Goal: Task Accomplishment & Management: Complete application form

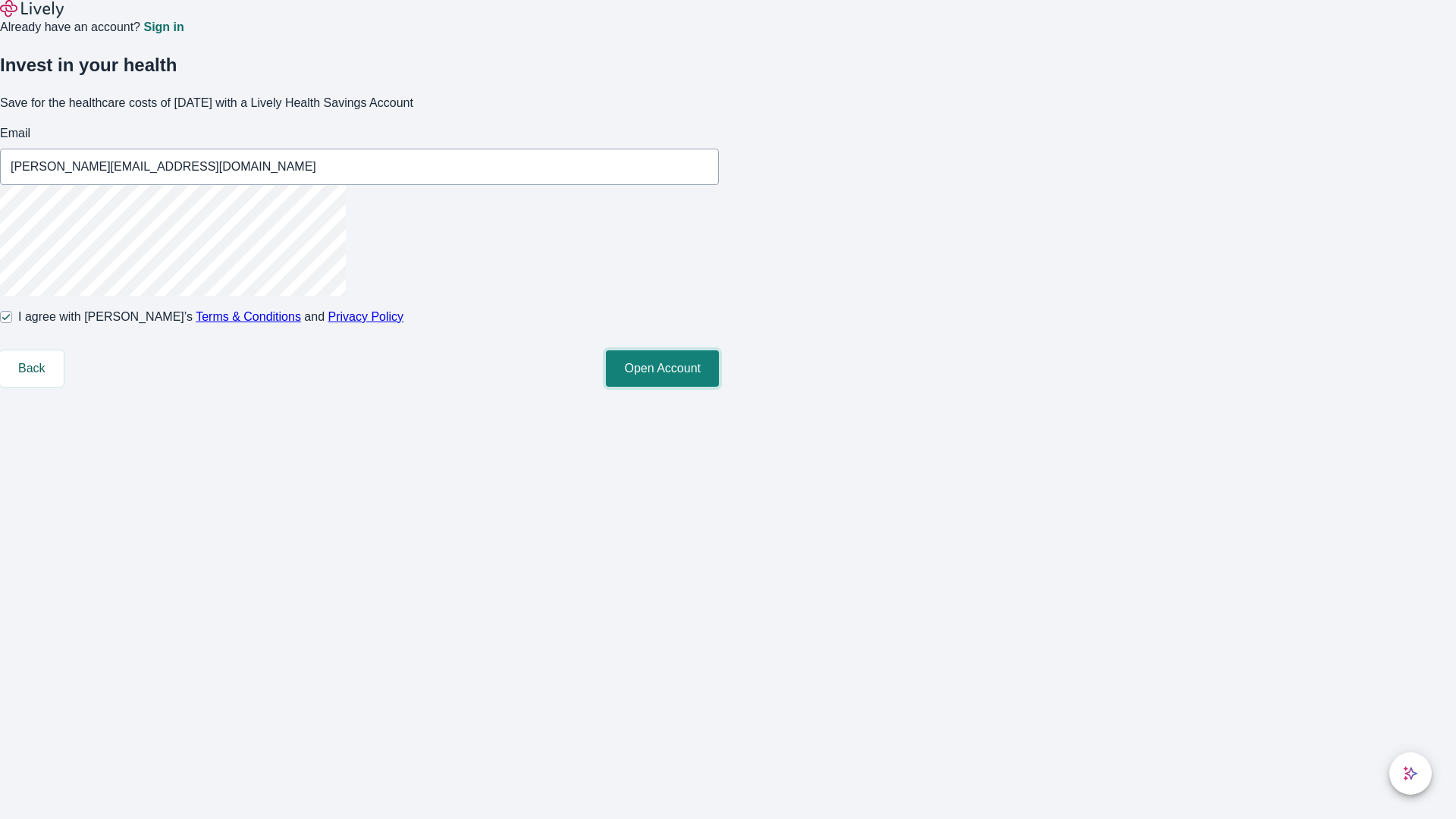
click at [719, 387] on button "Open Account" at bounding box center [662, 368] width 113 height 36
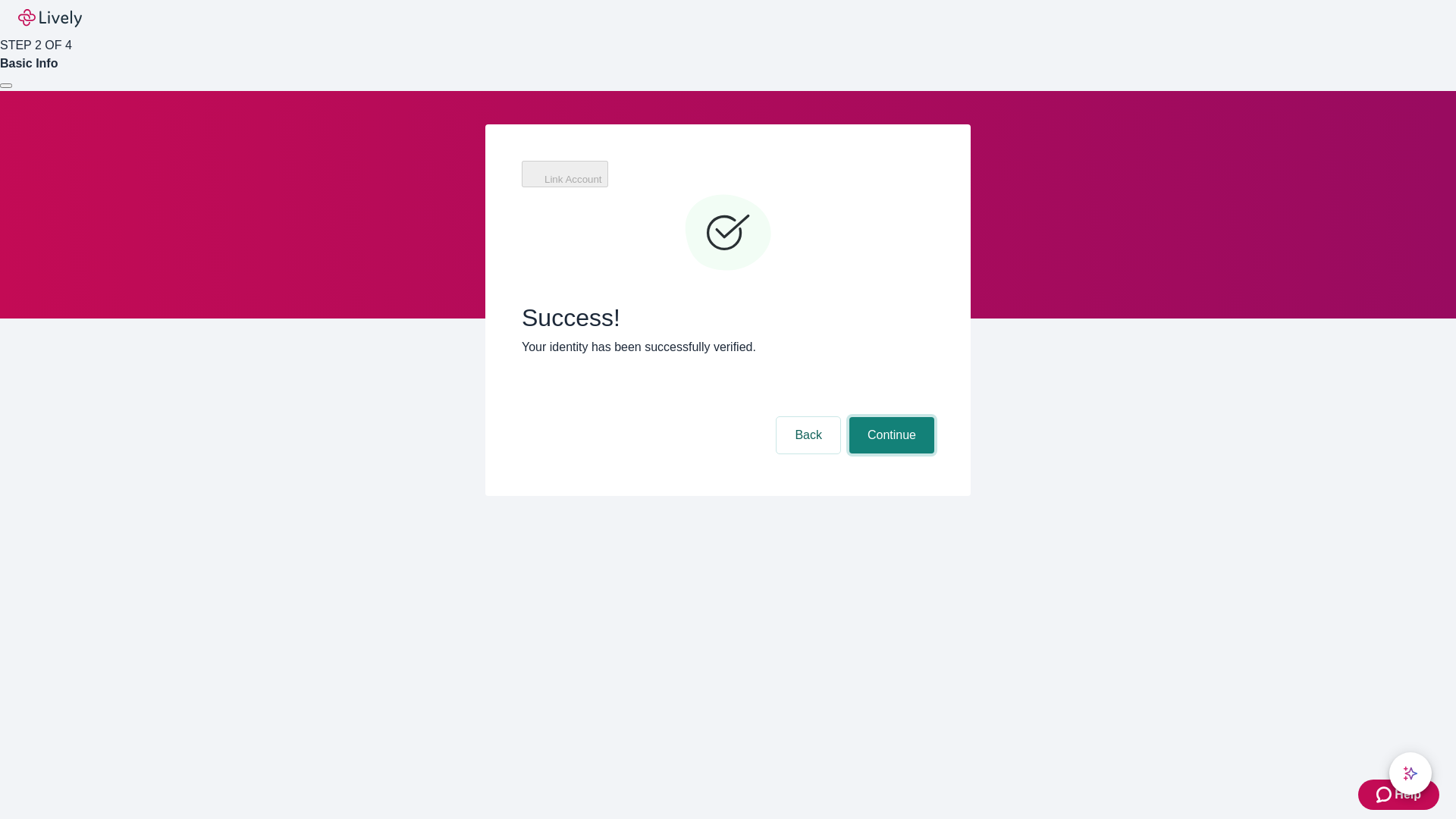
click at [890, 418] on button "Continue" at bounding box center [891, 436] width 85 height 36
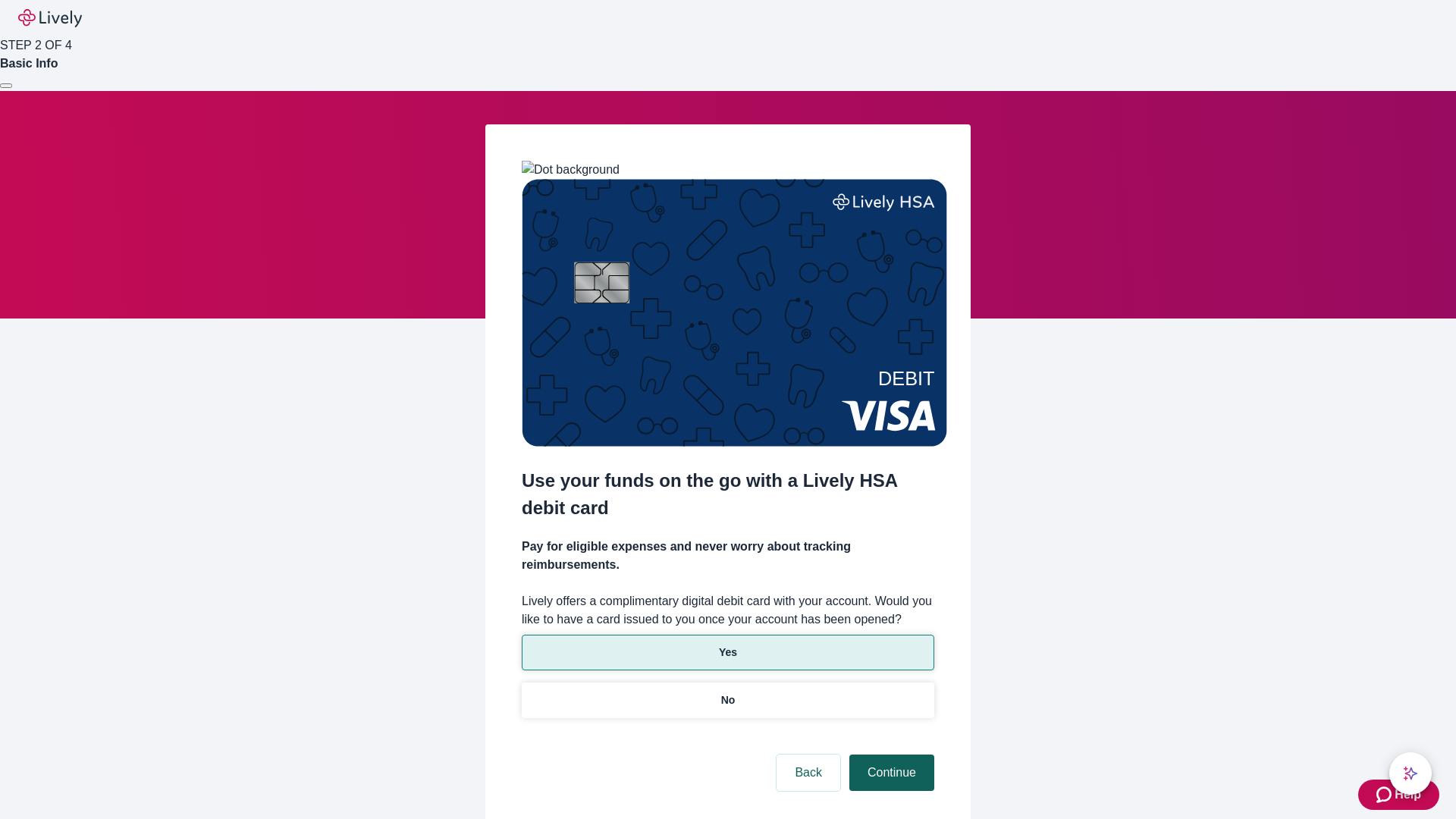
click at [728, 645] on p "Yes" at bounding box center [728, 653] width 18 height 16
click at [890, 755] on button "Continue" at bounding box center [891, 773] width 85 height 36
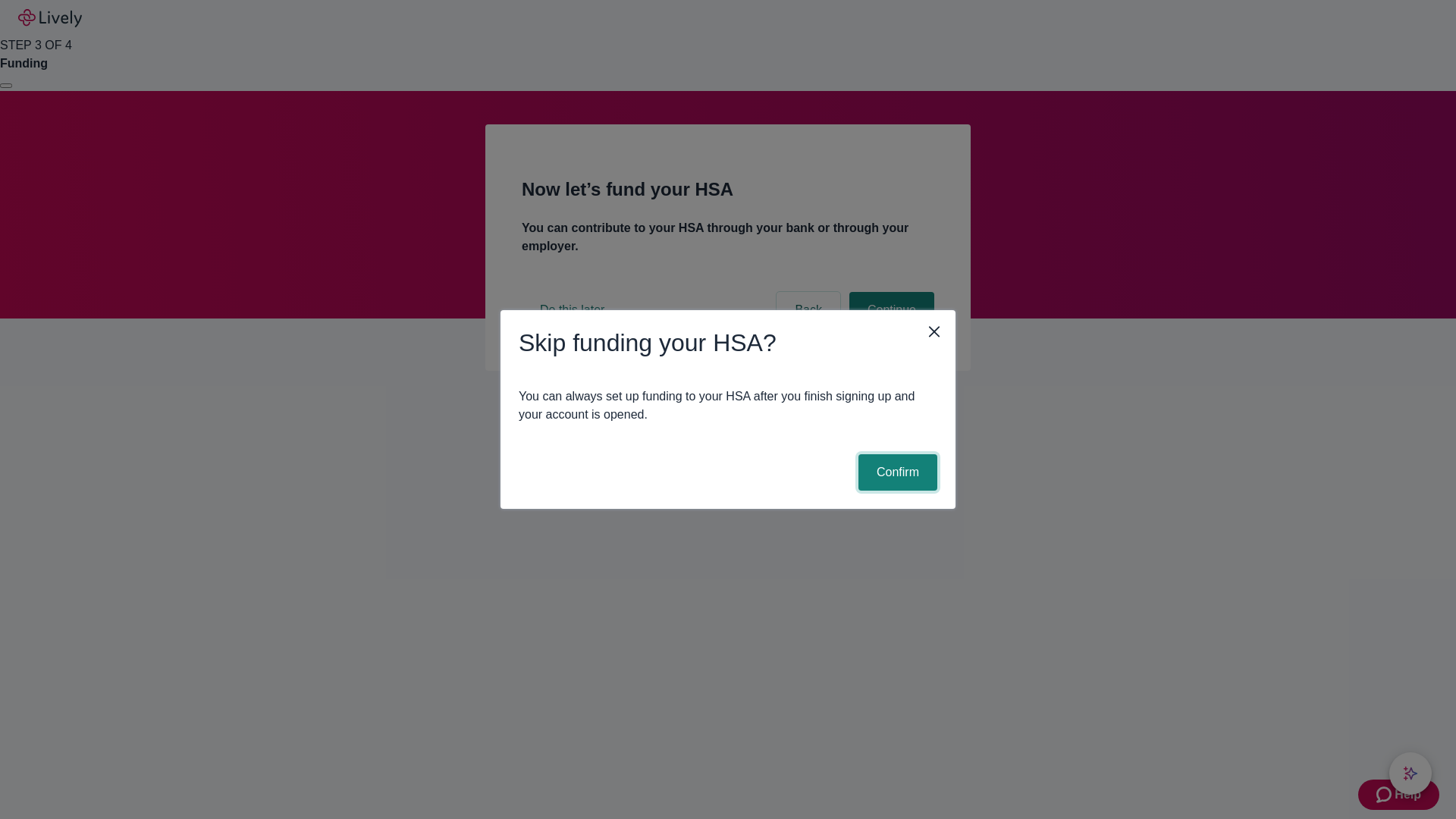
click at [896, 473] on button "Confirm" at bounding box center [898, 473] width 79 height 36
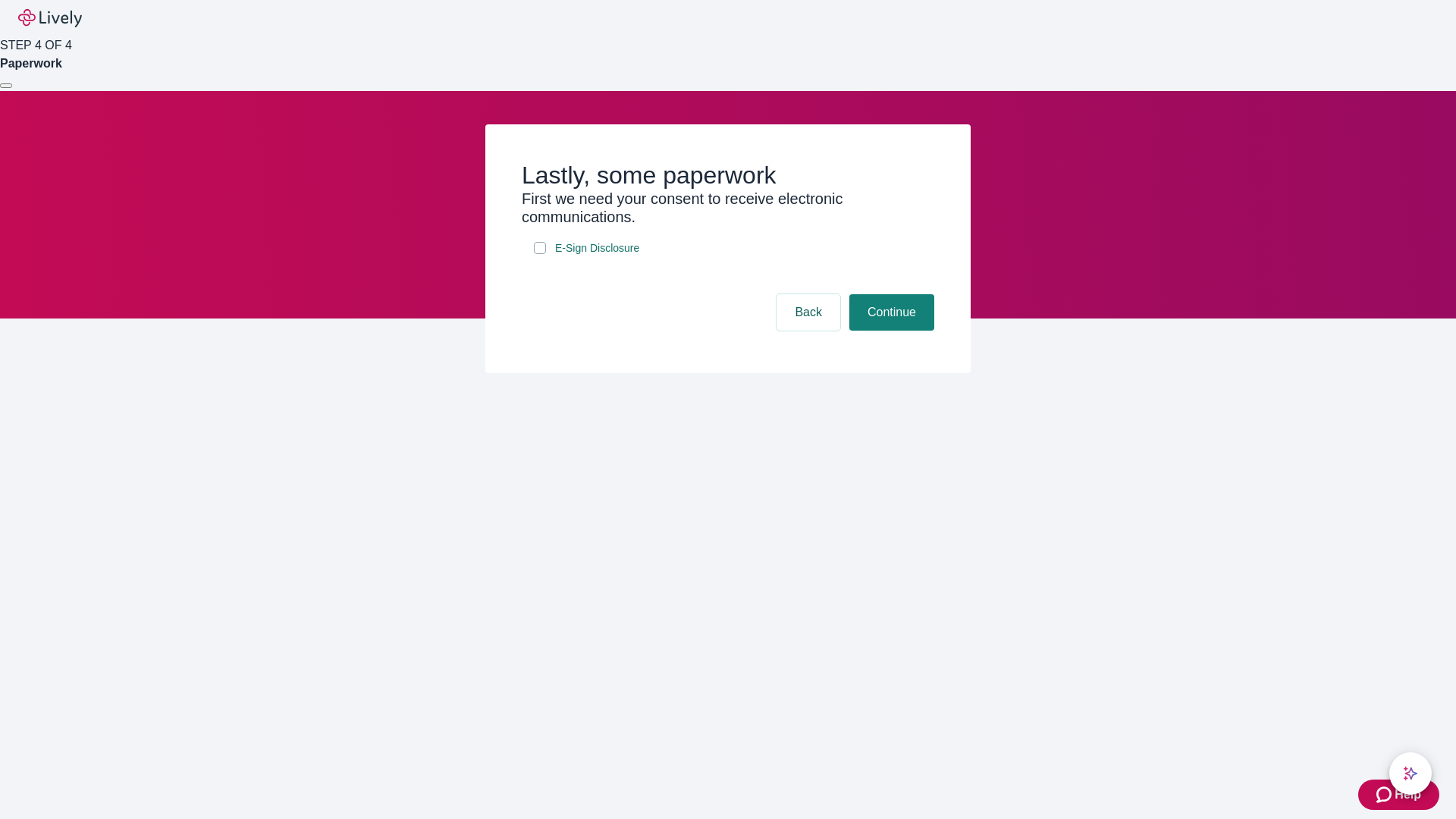
click at [540, 254] on input "E-Sign Disclosure" at bounding box center [540, 247] width 12 height 12
checkbox input "true"
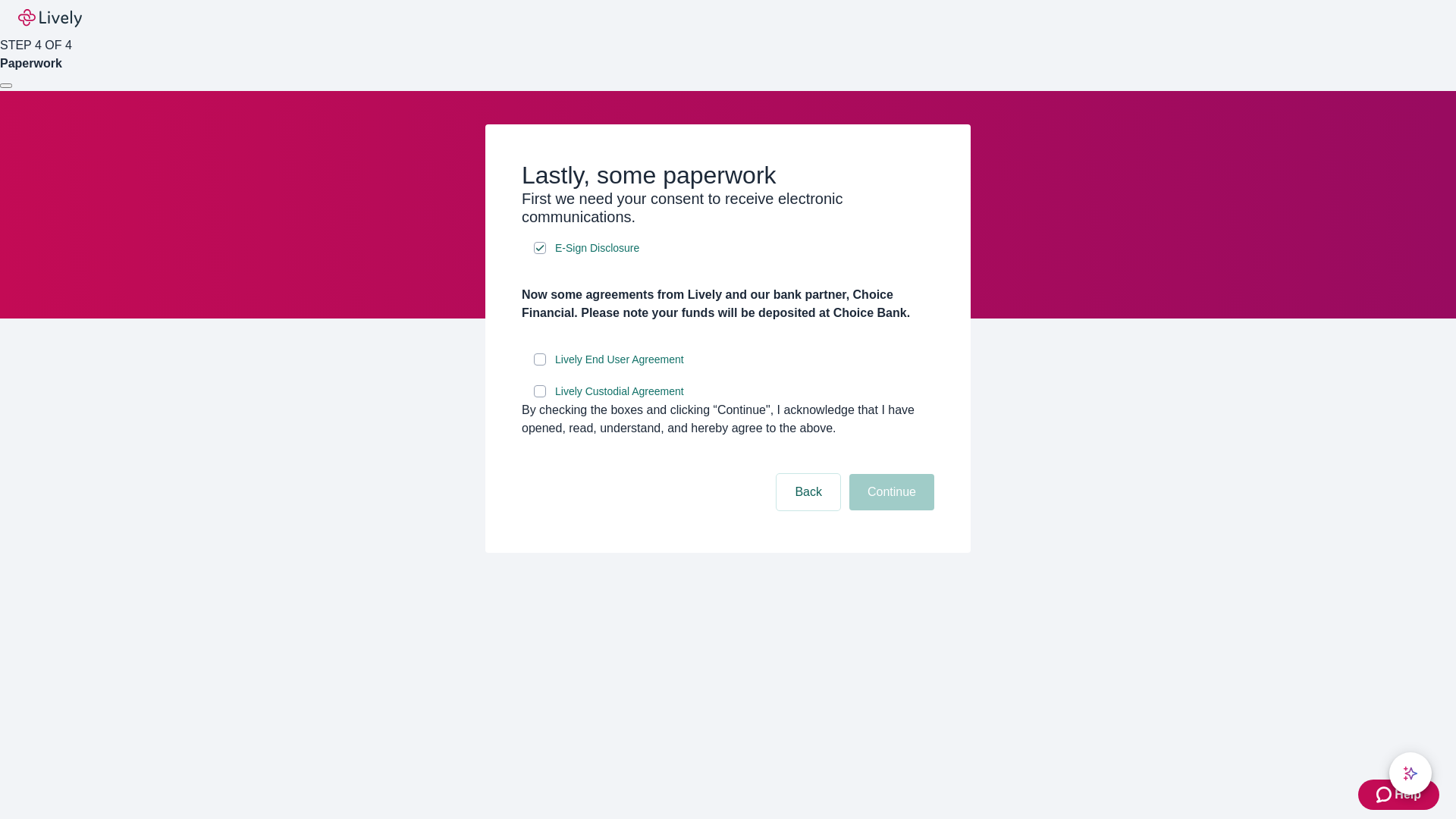
click at [540, 365] on input "Lively End User Agreement" at bounding box center [540, 360] width 12 height 12
checkbox input "true"
click at [540, 398] on input "Lively Custodial Agreement" at bounding box center [540, 391] width 12 height 12
checkbox input "true"
click at [890, 511] on button "Continue" at bounding box center [891, 493] width 85 height 36
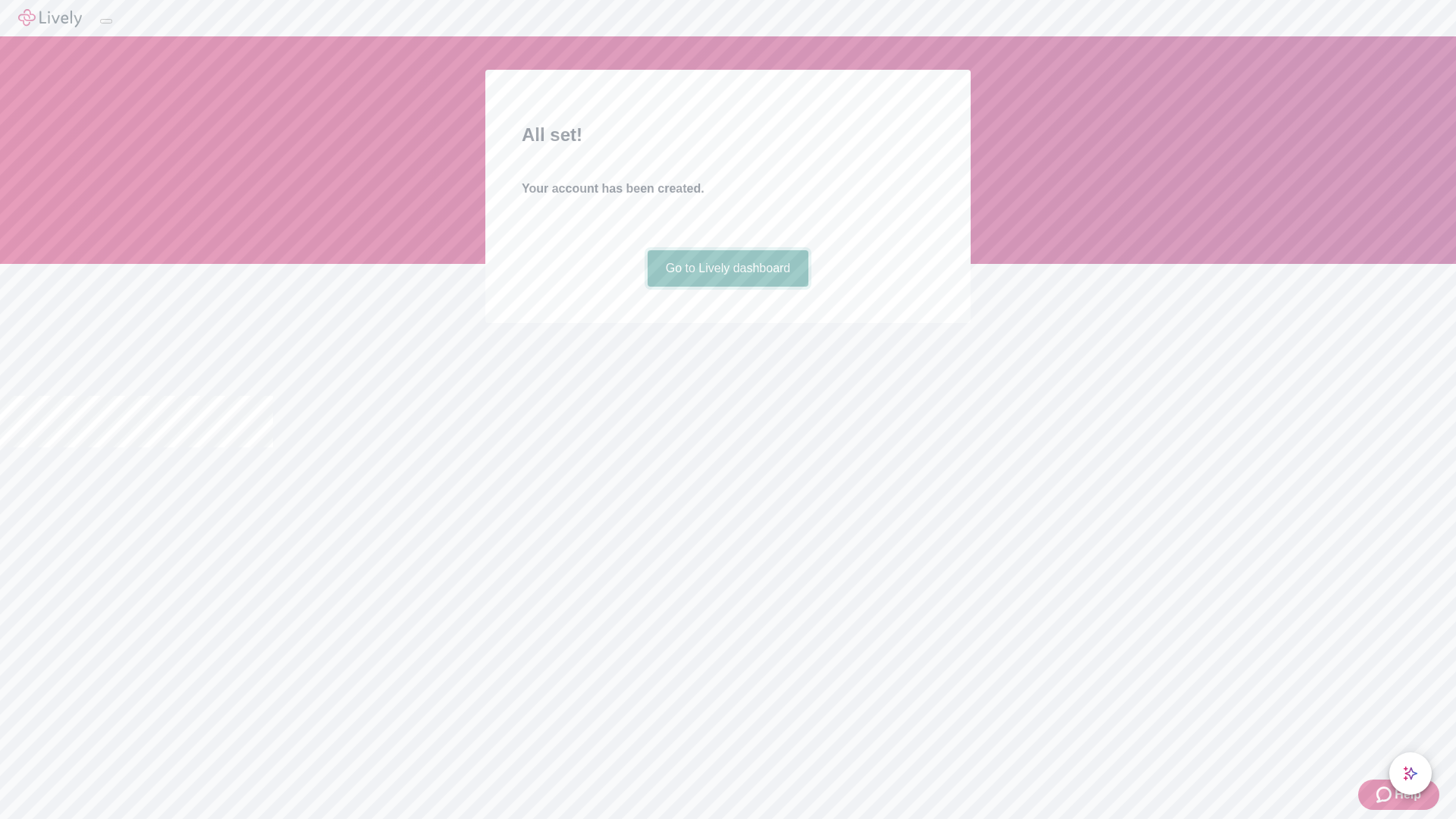
click at [728, 286] on link "Go to Lively dashboard" at bounding box center [728, 268] width 162 height 36
